Goal: Check status: Check status

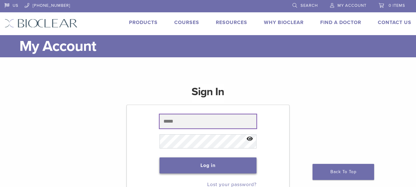
type input "**********"
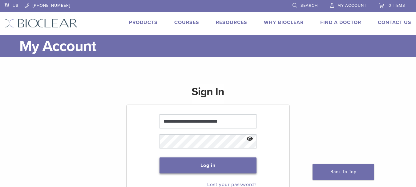
click at [191, 167] on button "Log in" at bounding box center [207, 165] width 97 height 16
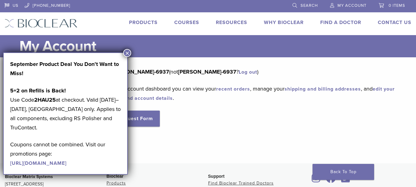
click at [127, 52] on button "×" at bounding box center [127, 53] width 8 height 8
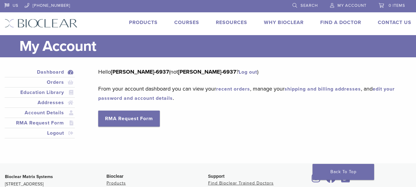
click at [345, 3] on span "My Account" at bounding box center [351, 5] width 29 height 5
click at [57, 81] on link "Orders" at bounding box center [40, 81] width 68 height 7
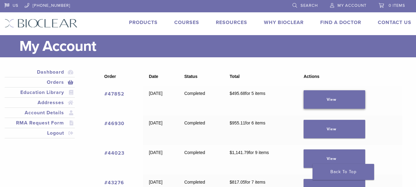
click at [320, 98] on link "View" at bounding box center [335, 99] width 62 height 18
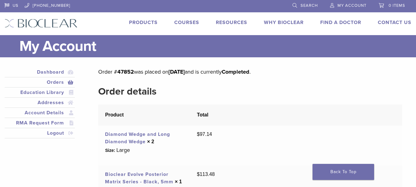
click at [52, 81] on link "Orders" at bounding box center [40, 81] width 68 height 7
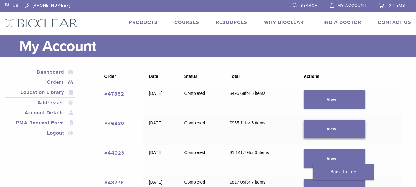
click at [341, 126] on link "View" at bounding box center [335, 129] width 62 height 18
